Goal: Task Accomplishment & Management: Use online tool/utility

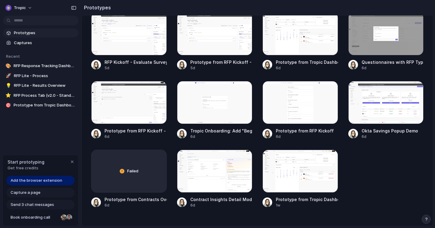
scroll to position [391, 0]
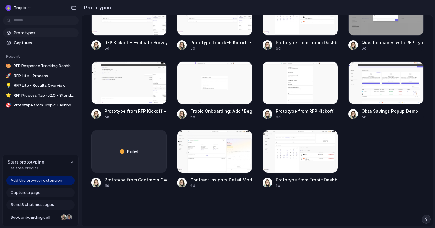
click at [52, 178] on span "Add the browser extension" at bounding box center [37, 180] width 52 height 6
click at [54, 180] on span "Add the browser extension" at bounding box center [37, 180] width 52 height 6
click at [38, 167] on span "Get free credits" at bounding box center [26, 168] width 37 height 6
click at [29, 183] on div "Add the browser extension" at bounding box center [40, 180] width 68 height 10
click at [18, 181] on span "Add the browser extension" at bounding box center [37, 180] width 52 height 6
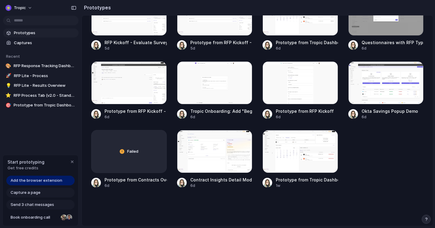
click at [42, 114] on div "Prototypes Captures Recent 🎨 RFP Response Tracking Dashboard 🚀 RFP Lite - Proce…" at bounding box center [41, 94] width 82 height 189
click at [51, 181] on span "Add the browser extension" at bounding box center [37, 180] width 52 height 6
click at [17, 182] on span "Add the browser extension" at bounding box center [37, 180] width 52 height 6
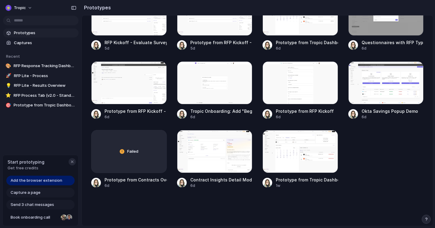
click at [73, 161] on div "button" at bounding box center [72, 161] width 5 height 5
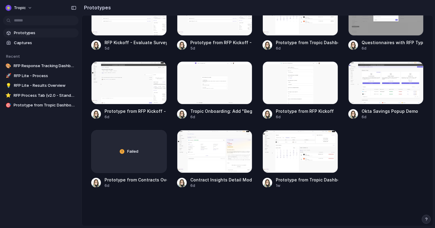
click at [67, 149] on div "Prototypes Captures Recent 🎨 RFP Response Tracking Dashboard 🚀 RFP Lite - Proce…" at bounding box center [41, 94] width 82 height 189
click at [23, 8] on span "Tropic" at bounding box center [20, 8] width 12 height 6
click at [30, 21] on li "Settings" at bounding box center [29, 22] width 50 height 10
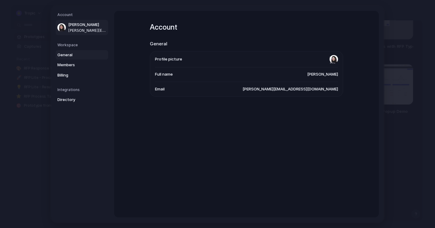
click at [85, 54] on span "General" at bounding box center [76, 55] width 39 height 6
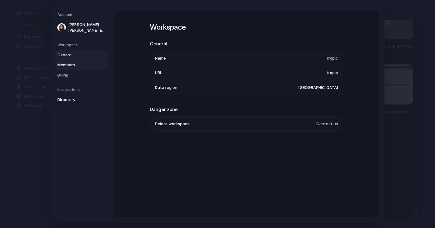
click at [80, 64] on span "Members" at bounding box center [76, 65] width 39 height 6
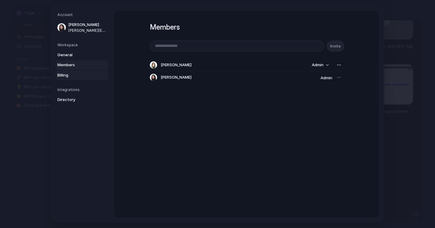
click at [71, 73] on span "Billing" at bounding box center [76, 75] width 39 height 6
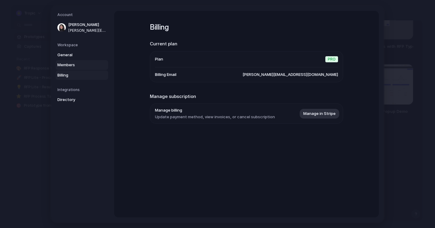
click at [72, 66] on span "Members" at bounding box center [76, 65] width 39 height 6
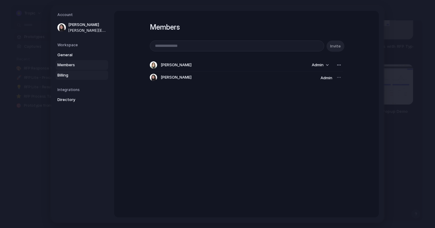
click at [72, 73] on span "Billing" at bounding box center [76, 75] width 39 height 6
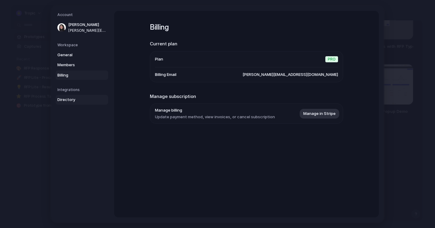
click at [73, 98] on span "Directory" at bounding box center [76, 100] width 39 height 6
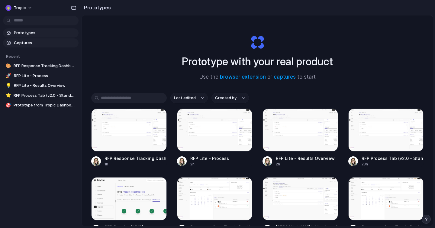
click at [21, 41] on span "Captures" at bounding box center [45, 43] width 62 height 6
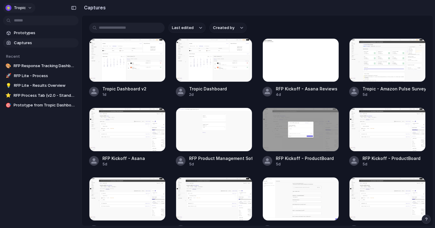
click at [27, 8] on button "Tropic" at bounding box center [19, 8] width 32 height 10
click at [36, 145] on div "Settings Invite members Change theme Sign out" at bounding box center [217, 114] width 435 height 228
click at [26, 35] on span "Prototypes" at bounding box center [45, 33] width 62 height 6
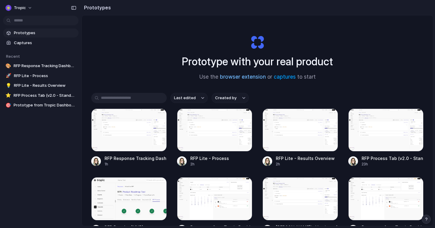
click at [246, 77] on link "browser extension" at bounding box center [243, 77] width 46 height 6
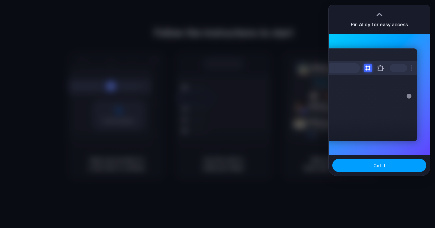
click at [361, 167] on button "Got it" at bounding box center [379, 164] width 94 height 13
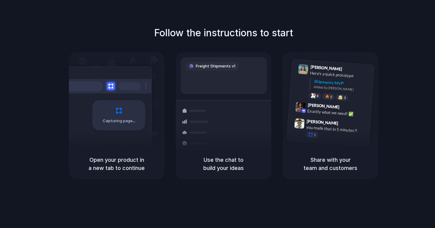
click at [382, 71] on div "Follow the instructions to start Capturing page Open your product in a new tab …" at bounding box center [223, 102] width 435 height 153
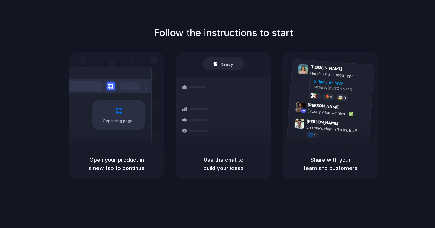
click at [301, 27] on div "Follow the instructions to start Capturing page Open your product in a new tab …" at bounding box center [223, 102] width 435 height 153
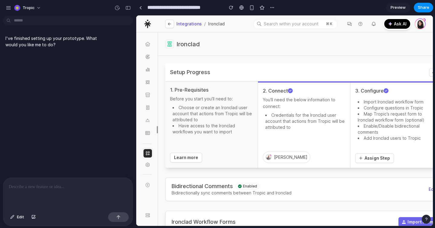
click at [70, 196] on div at bounding box center [67, 194] width 129 height 32
click at [92, 192] on div at bounding box center [67, 194] width 129 height 32
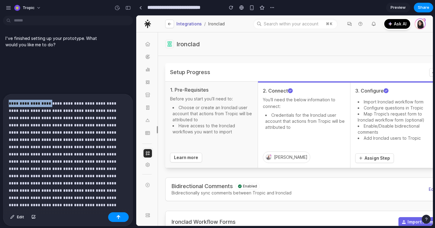
drag, startPoint x: 10, startPoint y: 104, endPoint x: 46, endPoint y: 104, distance: 36.2
click at [46, 104] on p at bounding box center [68, 183] width 118 height 167
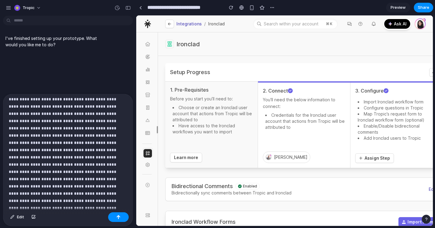
scroll to position [76, 0]
click at [89, 196] on div at bounding box center [67, 151] width 129 height 115
click at [88, 202] on div at bounding box center [67, 151] width 129 height 115
click at [87, 197] on div at bounding box center [67, 151] width 129 height 115
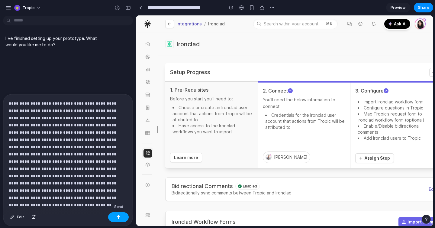
click at [116, 217] on div "button" at bounding box center [118, 217] width 4 height 4
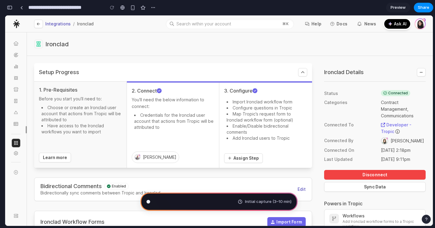
scroll to position [338, 0]
type input "**********"
click at [330, 47] on div "Ironclad" at bounding box center [229, 44] width 391 height 9
click at [272, 11] on section "**********" at bounding box center [219, 7] width 428 height 15
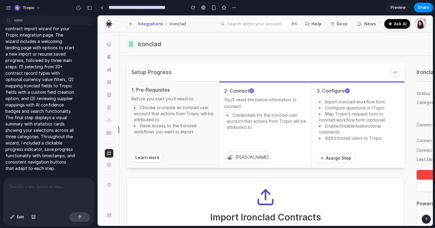
scroll to position [531, 0]
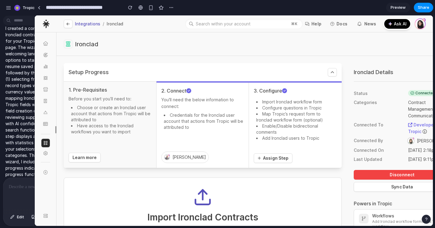
drag, startPoint x: 135, startPoint y: 37, endPoint x: 34, endPoint y: 47, distance: 101.0
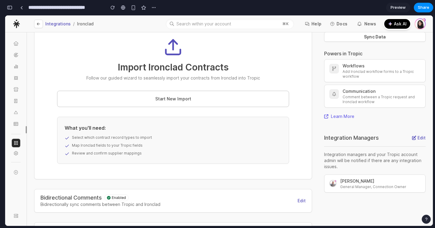
scroll to position [160, 0]
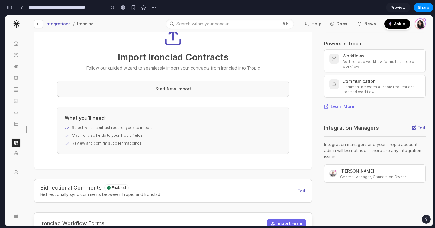
click at [179, 94] on button "Start New Import" at bounding box center [173, 89] width 232 height 16
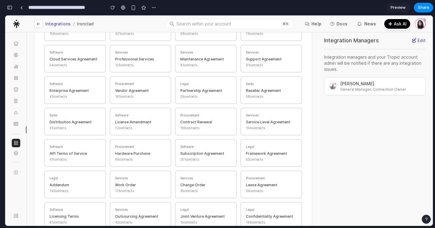
scroll to position [353, 0]
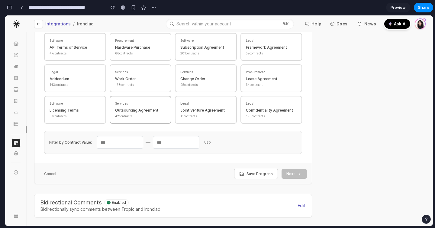
click at [154, 109] on button "Services Outsourcing Agreement 42 contracts" at bounding box center [141, 110] width 62 height 28
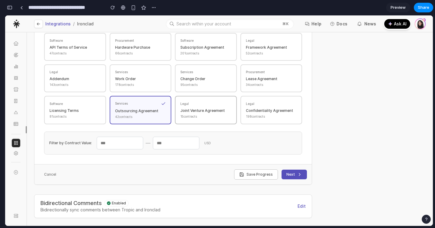
click at [181, 109] on button "Legal Joint Venture Agreement 15 contracts" at bounding box center [206, 110] width 62 height 28
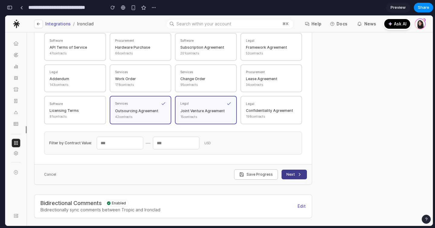
click at [293, 172] on button "Next" at bounding box center [293, 174] width 25 height 10
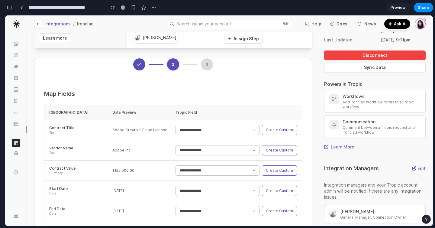
scroll to position [119, 0]
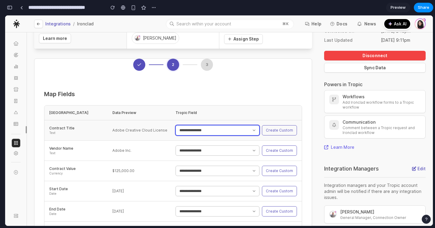
click at [226, 130] on select "**********" at bounding box center [217, 130] width 84 height 10
select select "**********"
click at [175, 125] on select "**********" at bounding box center [217, 130] width 84 height 10
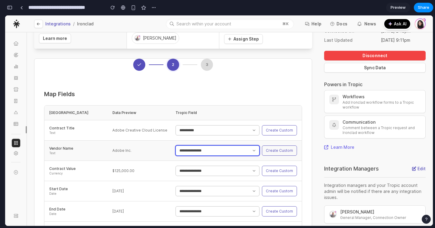
click at [218, 151] on select "**********" at bounding box center [217, 150] width 84 height 10
select select "**********"
click at [175, 145] on select "**********" at bounding box center [217, 150] width 84 height 10
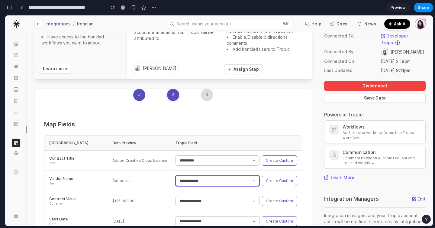
scroll to position [275, 0]
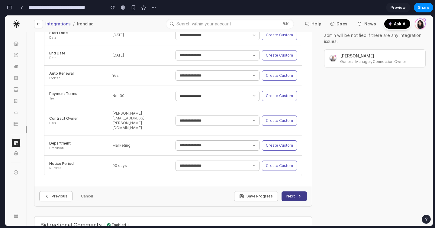
click at [293, 191] on button "Next" at bounding box center [293, 196] width 25 height 10
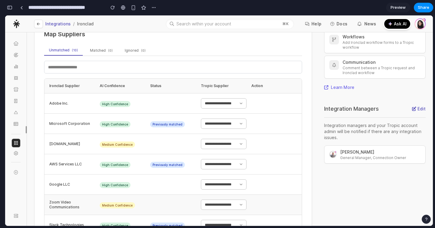
scroll to position [178, 0]
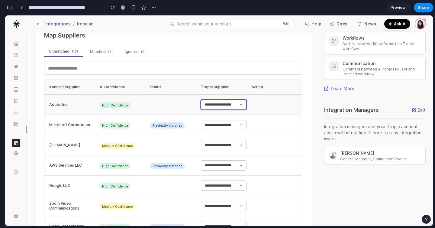
click at [227, 106] on select "**********" at bounding box center [224, 104] width 46 height 10
select select "**********"
click at [201, 99] on select "**********" at bounding box center [224, 104] width 46 height 10
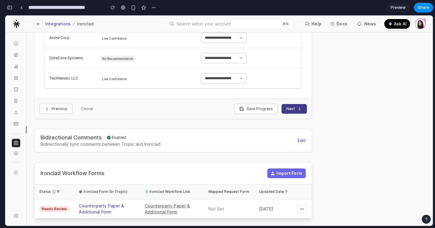
click at [300, 110] on icon at bounding box center [299, 108] width 5 height 5
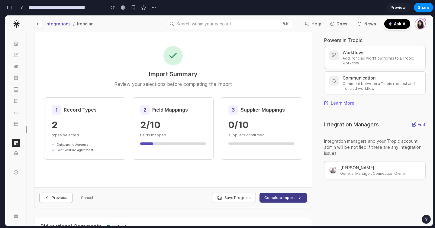
scroll to position [163, 0]
click at [85, 197] on button "Cancel" at bounding box center [87, 197] width 22 height 10
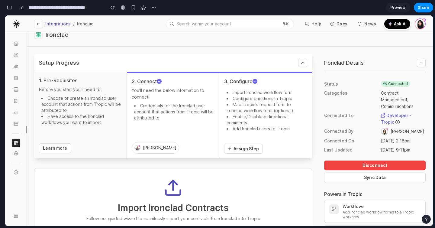
scroll to position [0, 0]
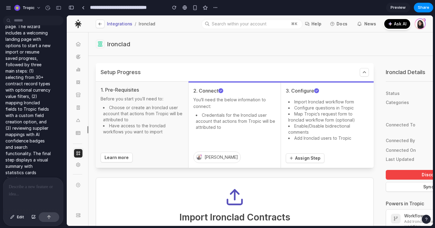
click at [17, 187] on p at bounding box center [33, 186] width 49 height 7
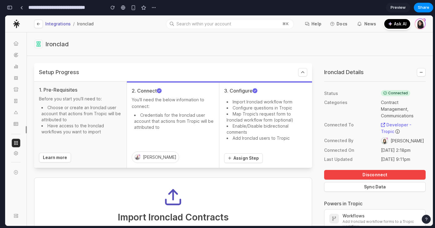
click at [5, 27] on div at bounding box center [2, 114] width 5 height 228
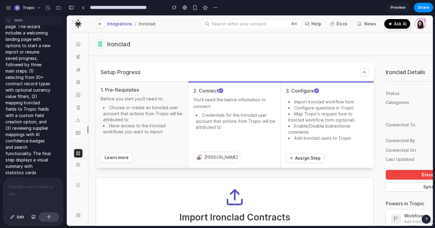
click at [29, 201] on div at bounding box center [33, 194] width 60 height 32
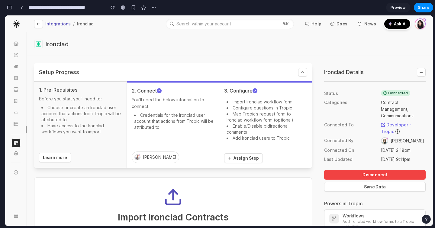
click at [5, 24] on div at bounding box center [16, 23] width 22 height 17
drag, startPoint x: 64, startPoint y: 22, endPoint x: 140, endPoint y: 28, distance: 76.6
click at [140, 28] on div "Integrations / Ironclad Search within your account ⌘K Help Docs News Ask AI Wel…" at bounding box center [230, 23] width 406 height 17
click at [77, 34] on div "Ironclad" at bounding box center [230, 44] width 406 height 24
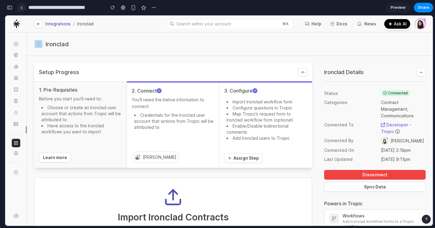
click at [22, 7] on div at bounding box center [21, 7] width 3 height 3
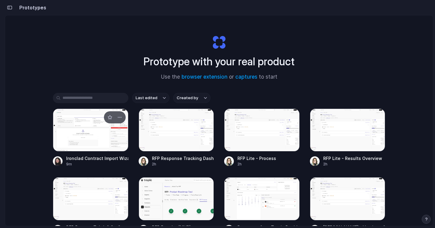
click at [96, 134] on div at bounding box center [90, 129] width 75 height 43
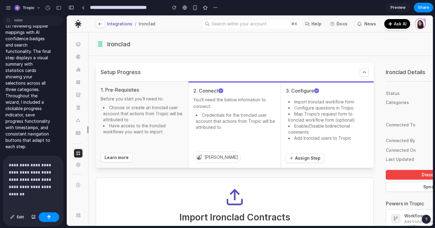
click at [20, 34] on p "I created a comprehensive Ironclad contract import wizard for your Tropic integ…" at bounding box center [27, 20] width 45 height 260
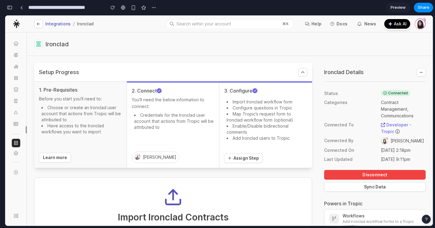
drag, startPoint x: 57, startPoint y: 187, endPoint x: 86, endPoint y: 188, distance: 29.3
click at [86, 188] on div "Import Ironclad Contracts Follow our guided wizard to seamlessly import your co…" at bounding box center [173, 208] width 232 height 43
drag, startPoint x: 66, startPoint y: 210, endPoint x: 62, endPoint y: 196, distance: 14.9
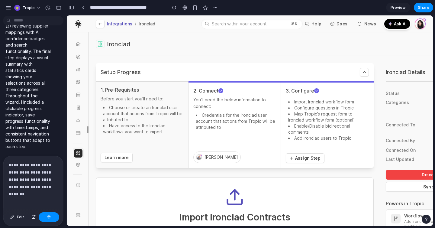
drag, startPoint x: 127, startPoint y: 211, endPoint x: 71, endPoint y: 196, distance: 58.3
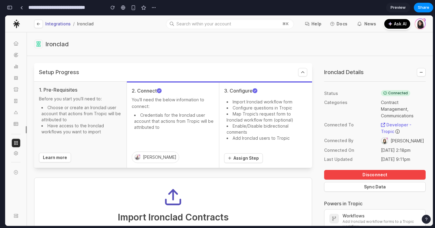
drag, startPoint x: 9, startPoint y: 196, endPoint x: 85, endPoint y: 196, distance: 75.8
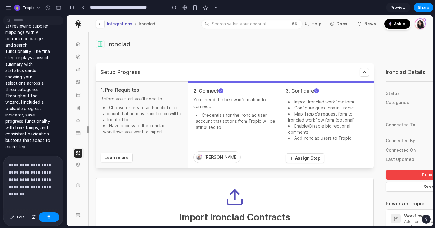
click at [36, 185] on p "**********" at bounding box center [33, 175] width 49 height 29
click at [49, 190] on div "**********" at bounding box center [33, 183] width 60 height 54
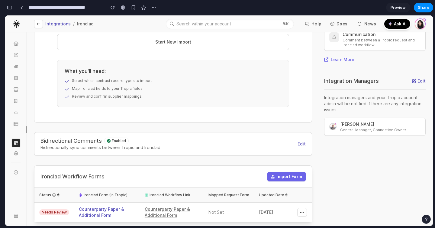
scroll to position [210, 0]
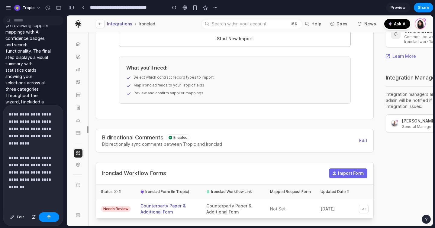
click at [48, 180] on p "**********" at bounding box center [33, 150] width 49 height 80
click at [53, 145] on p "**********" at bounding box center [33, 150] width 49 height 80
click at [51, 180] on p "**********" at bounding box center [33, 150] width 49 height 80
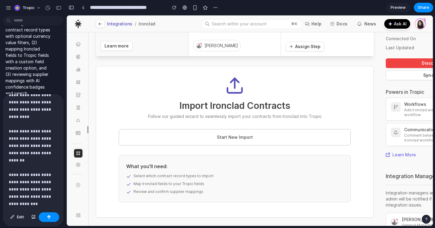
scroll to position [22, 0]
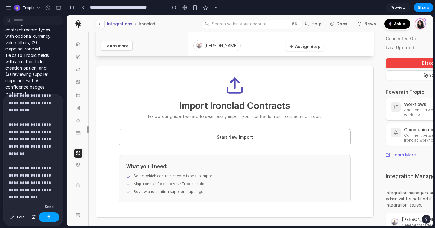
click at [46, 218] on button "button" at bounding box center [49, 217] width 21 height 10
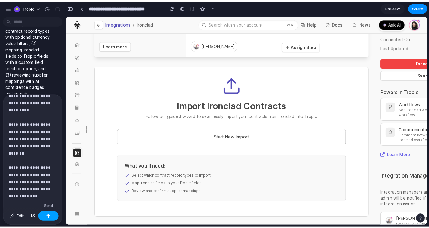
scroll to position [0, 0]
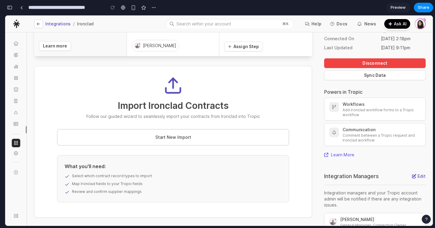
drag, startPoint x: 56, startPoint y: 55, endPoint x: 64, endPoint y: 55, distance: 7.9
click at [64, 55] on div "Before you start you’ll need to: Choose or create an Ironclad user account that…" at bounding box center [80, 22] width 83 height 76
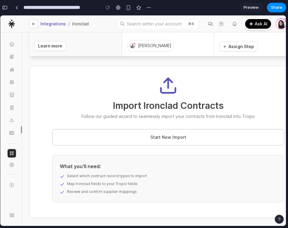
click at [107, 23] on div "Integrations / Ironclad" at bounding box center [70, 24] width 83 height 8
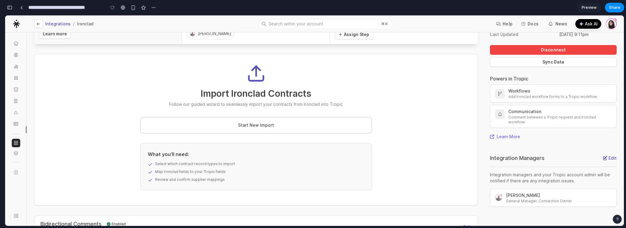
click at [11, 7] on div "button" at bounding box center [9, 7] width 5 height 4
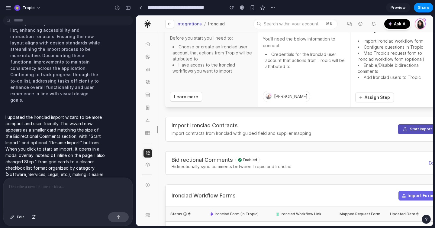
scroll to position [66, 0]
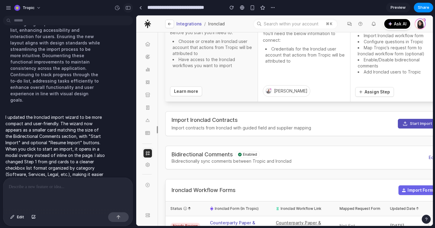
click at [129, 8] on div "button" at bounding box center [127, 8] width 5 height 4
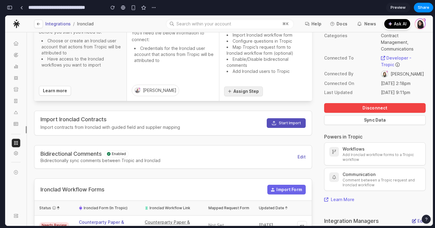
scroll to position [91, 0]
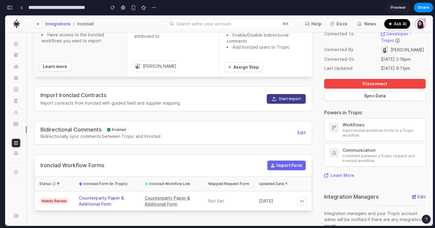
click at [283, 99] on button "Start Import" at bounding box center [286, 99] width 39 height 10
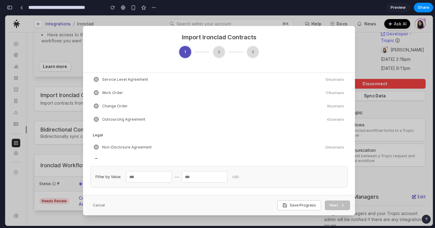
scroll to position [150, 0]
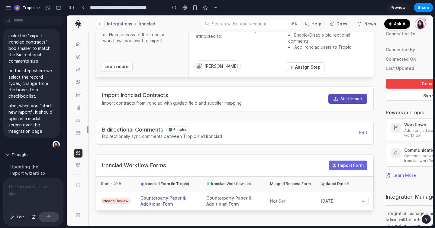
click at [19, 192] on div at bounding box center [33, 194] width 60 height 32
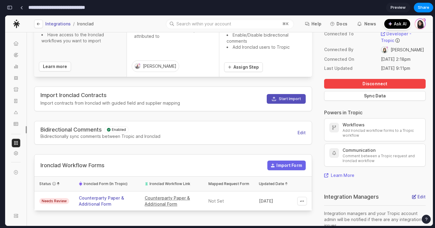
click at [69, 8] on input "**********" at bounding box center [65, 7] width 76 height 11
click at [13, 9] on button "button" at bounding box center [10, 8] width 10 height 10
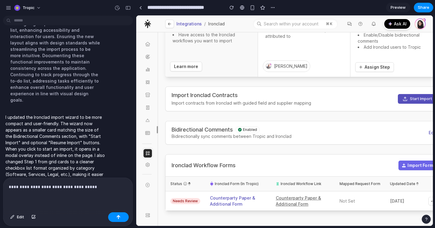
click at [98, 187] on p "**********" at bounding box center [68, 186] width 118 height 7
click at [102, 189] on p "**********" at bounding box center [68, 186] width 118 height 7
drag, startPoint x: 109, startPoint y: 190, endPoint x: 105, endPoint y: 215, distance: 25.6
click at [106, 216] on div "**********" at bounding box center [67, 202] width 129 height 48
click at [98, 188] on p "**********" at bounding box center [68, 186] width 118 height 7
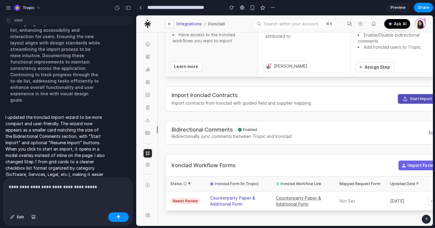
click at [62, 186] on p "**********" at bounding box center [68, 186] width 118 height 7
click at [40, 200] on div "**********" at bounding box center [67, 194] width 129 height 32
click at [36, 194] on div "**********" at bounding box center [67, 194] width 129 height 32
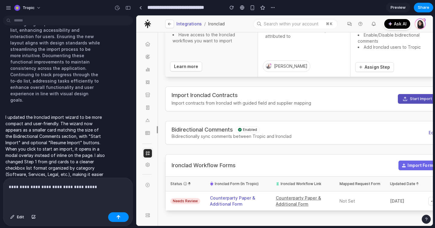
click at [110, 186] on p "**********" at bounding box center [68, 186] width 118 height 7
click at [107, 190] on p "**********" at bounding box center [68, 186] width 118 height 7
click at [105, 189] on p "**********" at bounding box center [68, 186] width 118 height 7
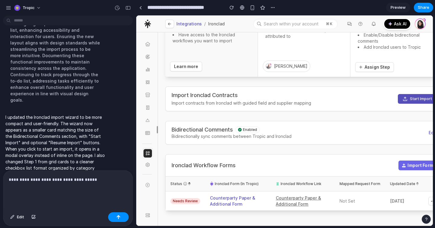
click at [30, 180] on p "**********" at bounding box center [68, 183] width 118 height 14
click at [30, 191] on div "**********" at bounding box center [67, 189] width 129 height 39
drag, startPoint x: 69, startPoint y: 111, endPoint x: 75, endPoint y: 115, distance: 7.1
click at [75, 115] on p "I updated the Ironclad import wizard to be more compact and user-friendly. The …" at bounding box center [55, 149] width 101 height 70
copy p "wizard now appears as a smaller card matchin"
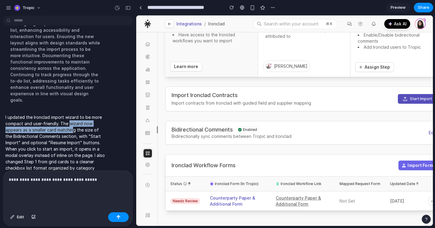
click at [83, 194] on div "**********" at bounding box center [67, 189] width 129 height 39
click at [80, 197] on div "**********" at bounding box center [67, 189] width 129 height 39
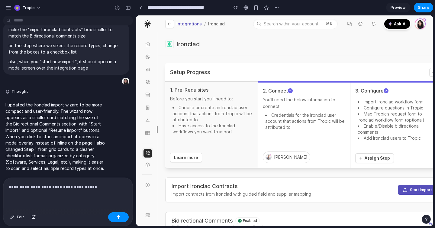
click at [114, 190] on div "**********" at bounding box center [67, 194] width 129 height 32
click at [110, 194] on div "**********" at bounding box center [67, 194] width 129 height 32
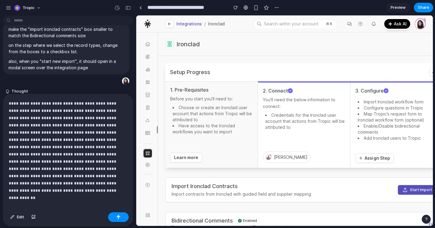
click at [92, 198] on p "**********" at bounding box center [68, 158] width 118 height 116
click at [90, 206] on p "**********" at bounding box center [68, 158] width 118 height 116
click at [116, 218] on button "button" at bounding box center [118, 217] width 21 height 10
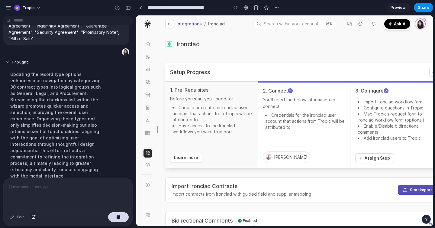
scroll to position [585, 0]
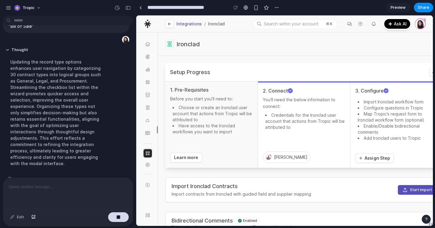
click at [56, 194] on div at bounding box center [67, 194] width 129 height 32
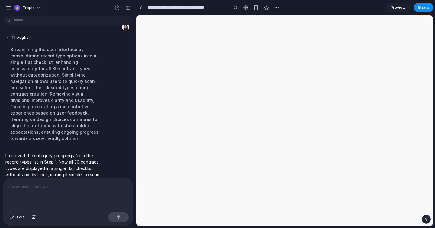
scroll to position [0, 0]
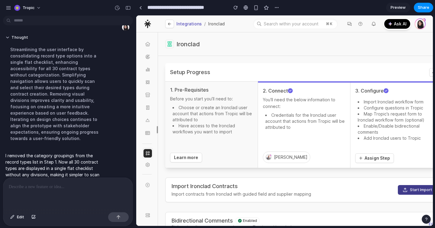
click at [419, 188] on button "Start Import" at bounding box center [417, 190] width 39 height 10
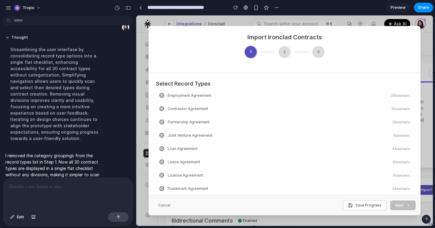
scroll to position [277, 0]
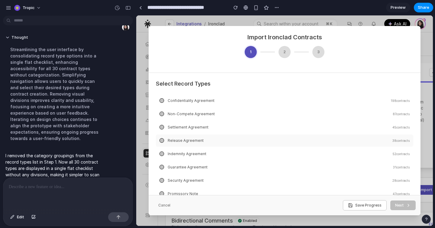
click at [186, 135] on label "Release Agreement 38 contracts" at bounding box center [284, 140] width 257 height 12
click at [169, 140] on span "Release Agreement" at bounding box center [186, 140] width 36 height 5
click at [160, 140] on div at bounding box center [161, 140] width 5 height 5
click at [162, 140] on div at bounding box center [161, 140] width 5 height 5
click at [175, 140] on span "Release Agreement" at bounding box center [186, 140] width 36 height 5
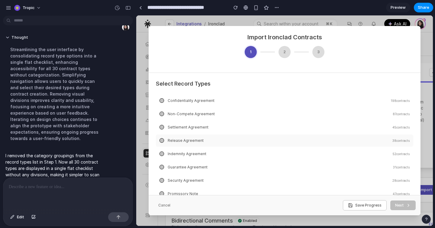
scroll to position [54, 0]
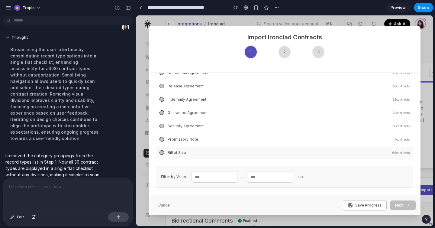
click at [178, 155] on label "Bill of Sale 66 contracts" at bounding box center [284, 152] width 257 height 12
click at [182, 142] on label "Promissory Note 47 contracts" at bounding box center [284, 139] width 257 height 12
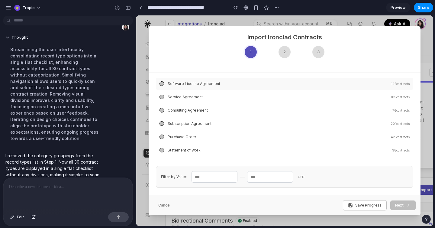
click at [164, 81] on label "Software License Agreement 142 contracts" at bounding box center [284, 84] width 257 height 12
click at [175, 84] on span "Software License Agreement" at bounding box center [194, 83] width 53 height 5
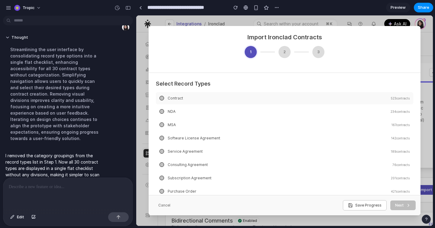
click at [175, 97] on span "Contract" at bounding box center [175, 98] width 15 height 5
click at [162, 109] on div at bounding box center [161, 111] width 5 height 5
click at [172, 111] on span "NDA" at bounding box center [172, 111] width 8 height 5
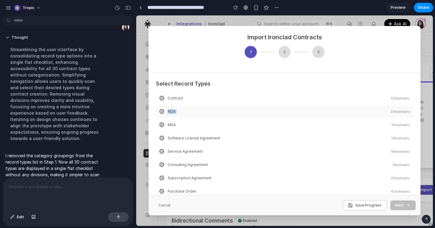
click at [172, 111] on span "NDA" at bounding box center [172, 111] width 8 height 5
click at [277, 202] on div "Cancel Save Progress Next" at bounding box center [285, 205] width 272 height 20
click at [161, 151] on div at bounding box center [161, 151] width 5 height 5
click at [156, 152] on label "Service Agreement 189 contracts" at bounding box center [284, 151] width 257 height 12
click at [161, 151] on div at bounding box center [161, 151] width 5 height 5
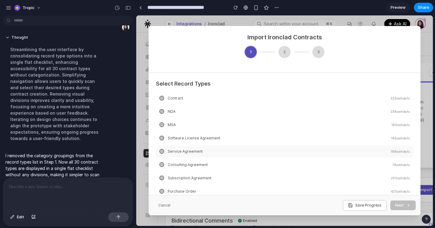
click at [172, 151] on span "Service Agreement" at bounding box center [185, 151] width 35 height 5
click at [400, 178] on span "201 contracts" at bounding box center [400, 178] width 19 height 4
click at [40, 196] on div at bounding box center [67, 194] width 129 height 32
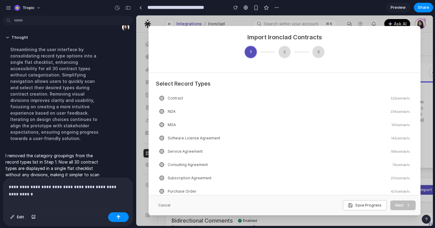
scroll to position [711, 0]
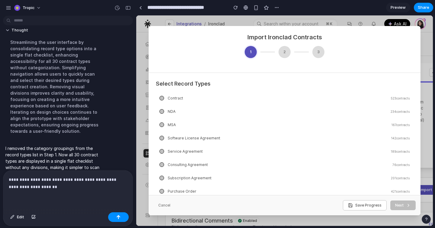
click at [34, 180] on p "**********" at bounding box center [68, 183] width 118 height 14
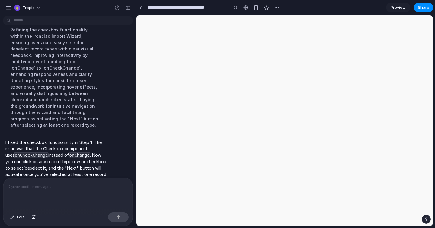
scroll to position [0, 0]
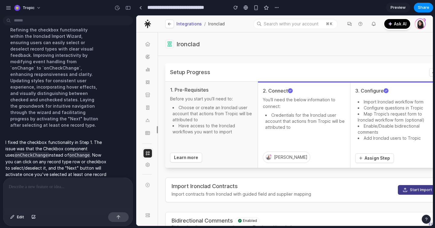
click at [408, 190] on button "Start Import" at bounding box center [417, 190] width 39 height 10
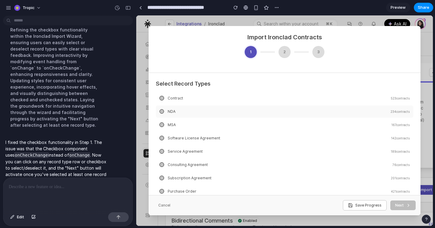
click at [162, 112] on div at bounding box center [161, 111] width 4 height 4
click at [161, 125] on div at bounding box center [161, 125] width 4 height 4
click at [161, 125] on div at bounding box center [161, 124] width 5 height 5
click at [176, 129] on div "MSA 167 contracts" at bounding box center [284, 125] width 257 height 12
click at [168, 136] on span "Software License Agreement" at bounding box center [194, 138] width 53 height 5
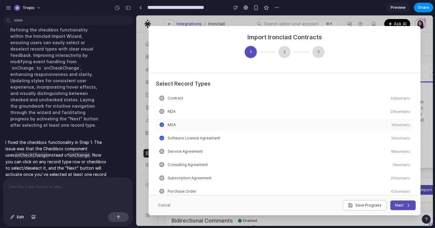
click at [162, 124] on icon at bounding box center [162, 125] width 2 height 2
click at [161, 151] on div at bounding box center [161, 151] width 5 height 5
click at [164, 152] on div "Service Agreement 189 contracts" at bounding box center [284, 151] width 257 height 12
click at [401, 204] on button "Next" at bounding box center [402, 205] width 25 height 10
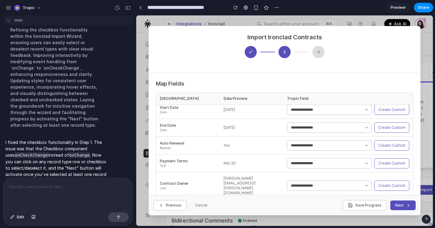
scroll to position [10, 0]
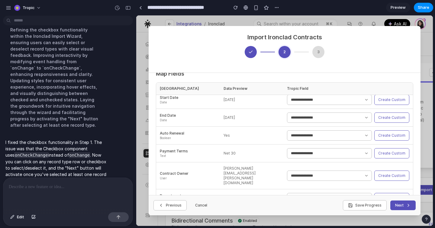
click at [202, 204] on button "Cancel" at bounding box center [201, 205] width 22 height 10
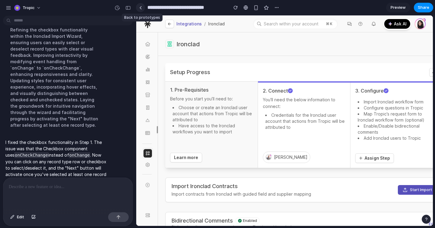
click at [140, 9] on link at bounding box center [140, 7] width 9 height 9
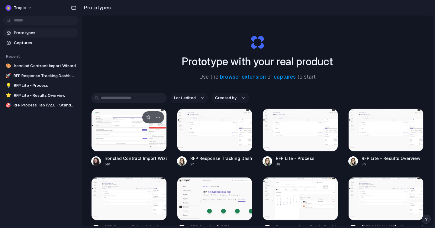
click at [116, 130] on div at bounding box center [128, 129] width 75 height 43
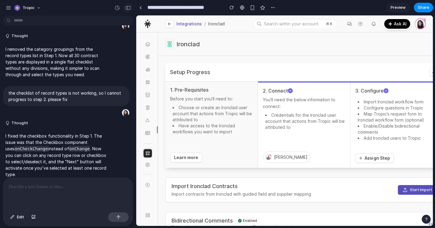
click at [125, 8] on div "button" at bounding box center [127, 8] width 5 height 4
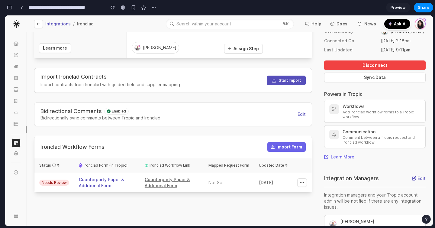
scroll to position [143, 0]
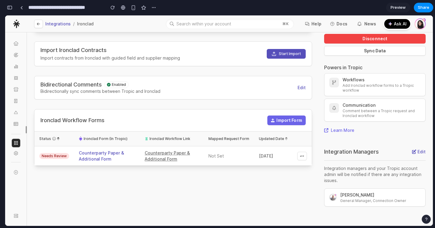
click at [237, 41] on section "Import Ironclad Contracts Import contracts from Ironclad with guided field and …" at bounding box center [173, 53] width 278 height 25
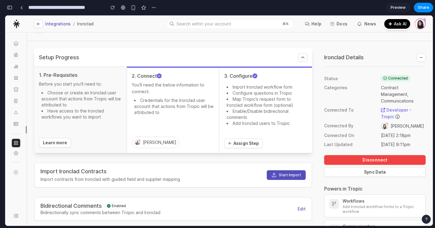
scroll to position [0, 0]
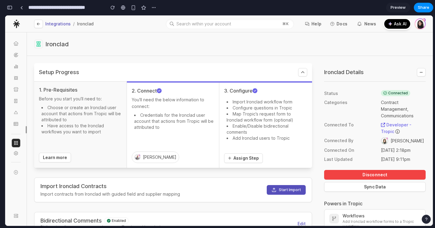
click at [124, 75] on h2 "Setup Progress" at bounding box center [168, 72] width 259 height 7
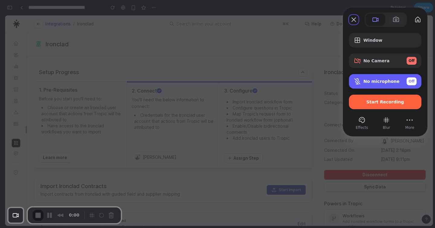
click at [414, 82] on div "Off" at bounding box center [411, 81] width 10 height 8
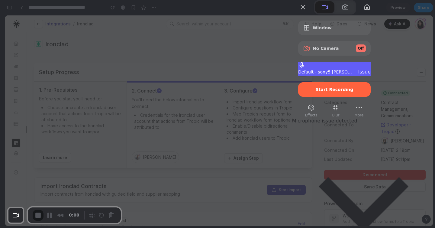
click at [317, 54] on div at bounding box center [217, 114] width 435 height 228
click at [370, 75] on div "Issue" at bounding box center [364, 72] width 12 height 6
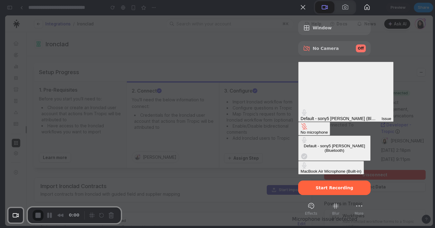
click at [300, 143] on div "Default - sony5 [PERSON_NAME] (Bluetooth)" at bounding box center [334, 147] width 68 height 9
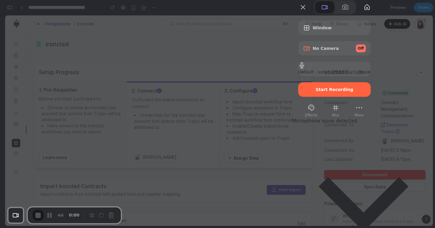
click at [265, 31] on div at bounding box center [217, 114] width 435 height 228
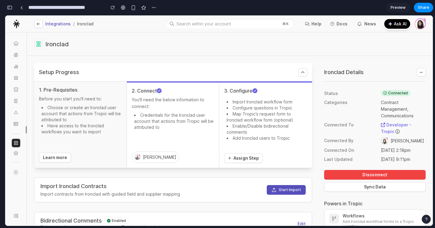
click at [276, 42] on div "Ironclad" at bounding box center [229, 44] width 391 height 9
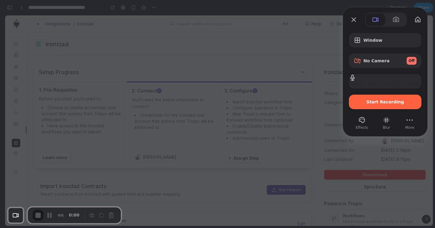
click at [200, 54] on div at bounding box center [217, 114] width 435 height 228
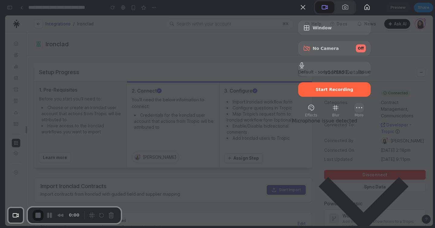
click at [364, 112] on button "More" at bounding box center [359, 108] width 10 height 10
click at [284, 61] on div at bounding box center [217, 114] width 435 height 228
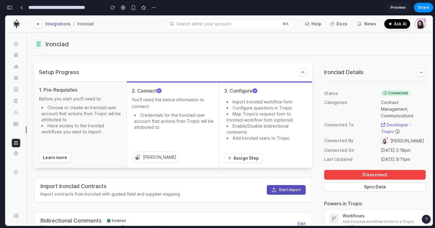
click at [286, 53] on div "Ironclad" at bounding box center [230, 44] width 406 height 24
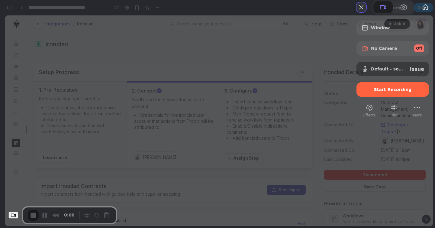
click at [356, 12] on button "Close" at bounding box center [361, 7] width 10 height 10
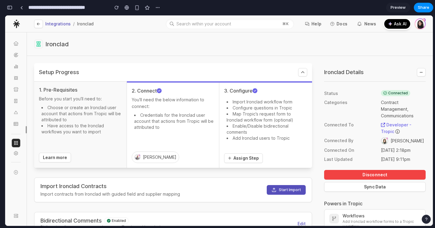
click at [309, 43] on div "Ironclad" at bounding box center [229, 44] width 391 height 9
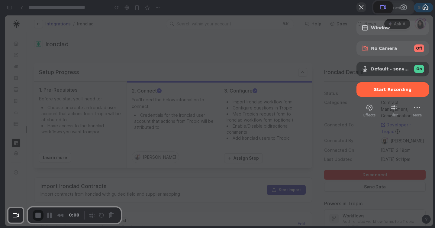
click at [356, 12] on button "Close" at bounding box center [361, 7] width 10 height 10
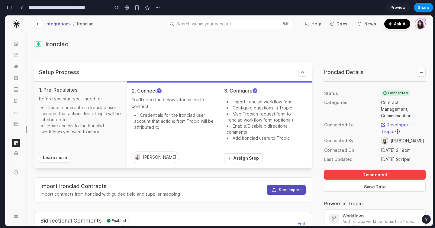
click at [321, 40] on div "Ironclad" at bounding box center [229, 44] width 391 height 9
click at [337, 12] on section "**********" at bounding box center [219, 7] width 428 height 15
